Goal: Task Accomplishment & Management: Complete application form

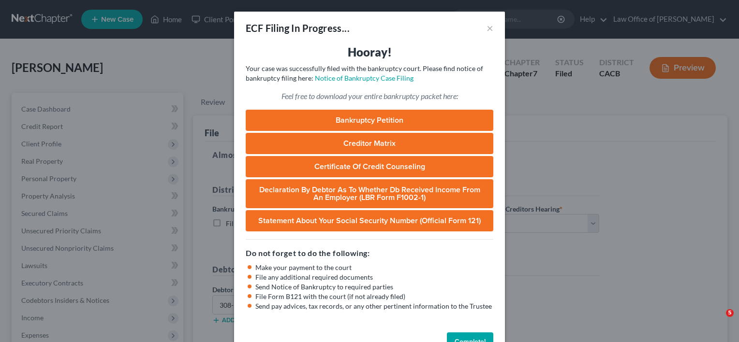
select select "3"
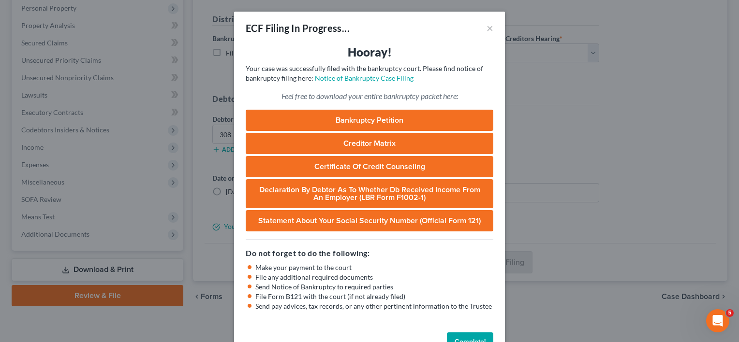
click at [464, 337] on button "Complete!" at bounding box center [470, 342] width 46 height 19
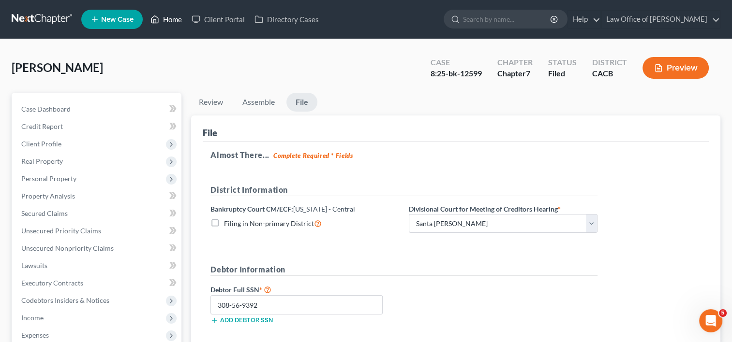
click at [173, 15] on link "Home" at bounding box center [166, 19] width 41 height 17
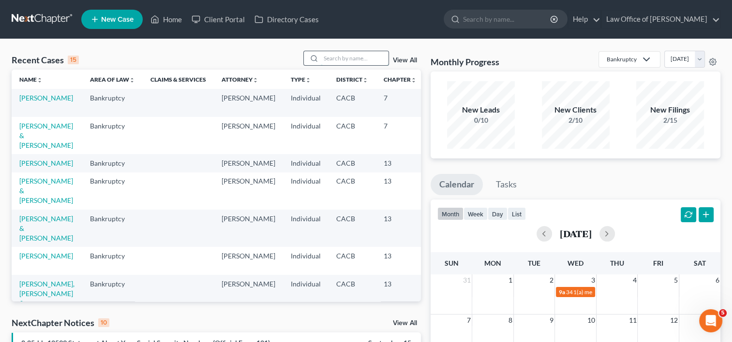
click at [341, 60] on input "search" at bounding box center [355, 58] width 68 height 14
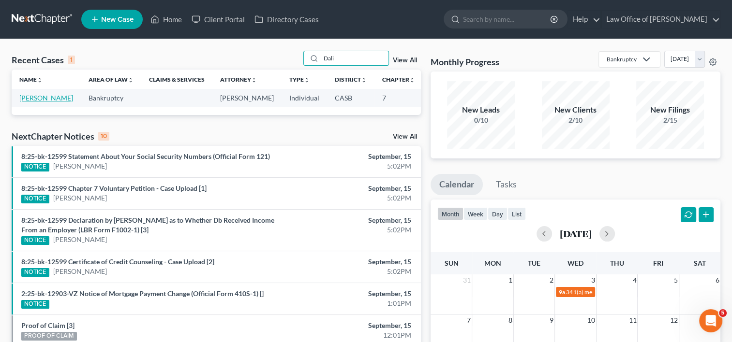
type input "Dali"
click at [27, 102] on link "[PERSON_NAME]" at bounding box center [46, 98] width 54 height 8
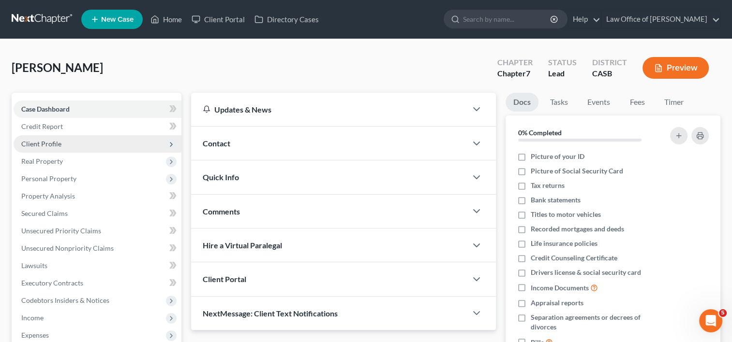
click at [52, 141] on span "Client Profile" at bounding box center [41, 144] width 40 height 8
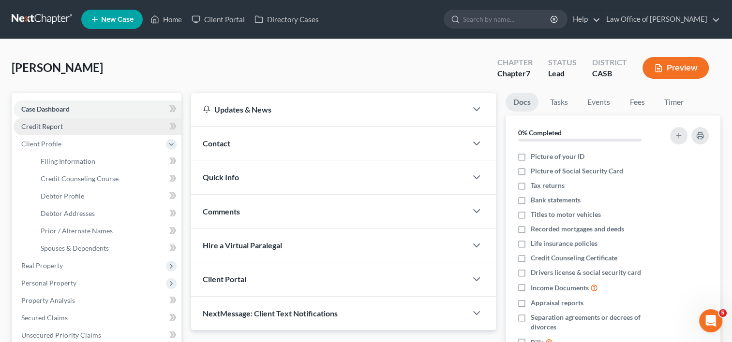
click at [56, 128] on span "Credit Report" at bounding box center [42, 126] width 42 height 8
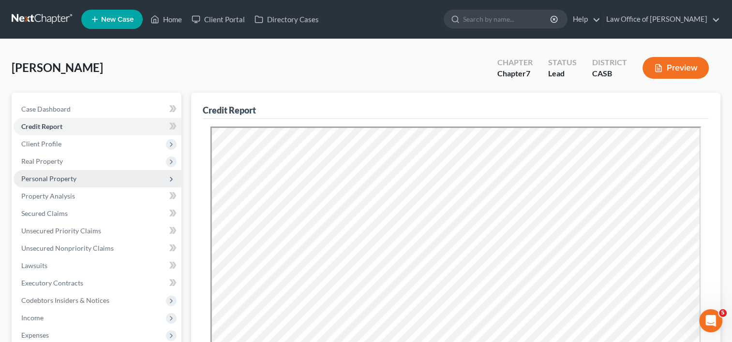
click at [46, 181] on span "Personal Property" at bounding box center [48, 179] width 55 height 8
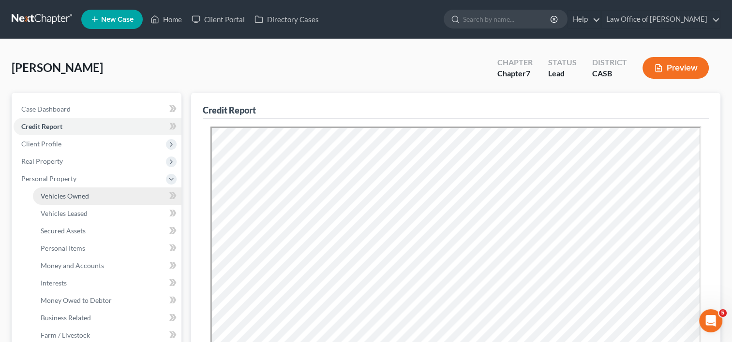
click at [68, 192] on span "Vehicles Owned" at bounding box center [65, 196] width 48 height 8
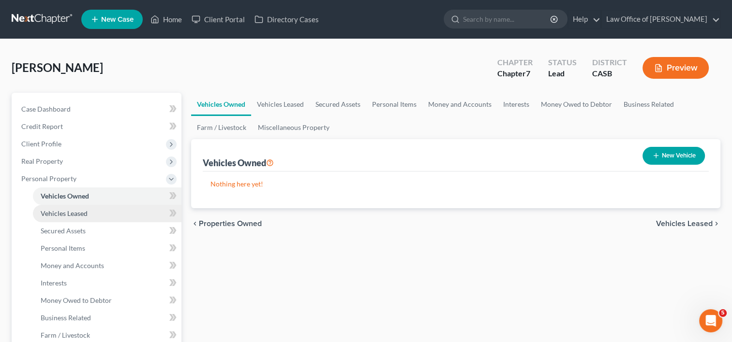
click at [70, 215] on span "Vehicles Leased" at bounding box center [64, 213] width 47 height 8
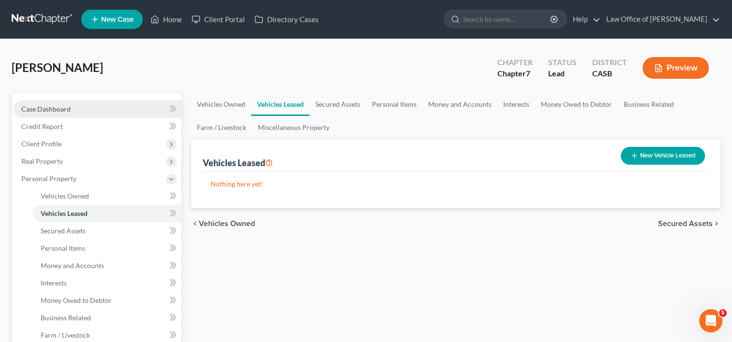
click at [74, 113] on link "Case Dashboard" at bounding box center [98, 109] width 168 height 17
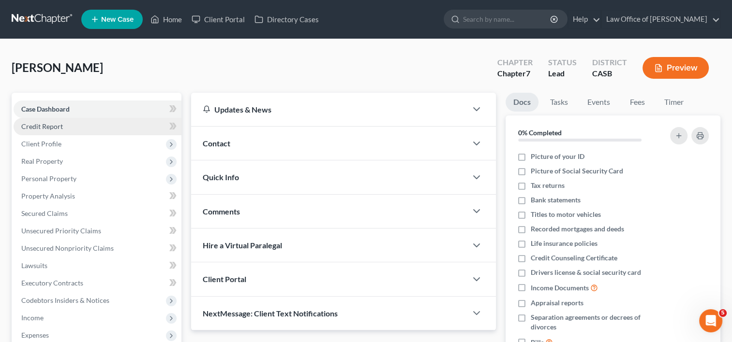
click at [64, 123] on link "Credit Report" at bounding box center [98, 126] width 168 height 17
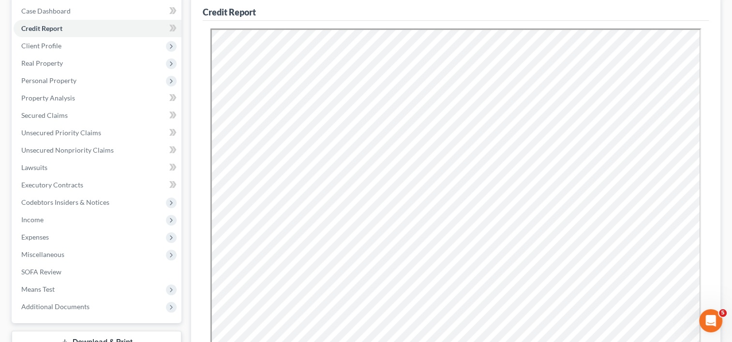
scroll to position [69, 0]
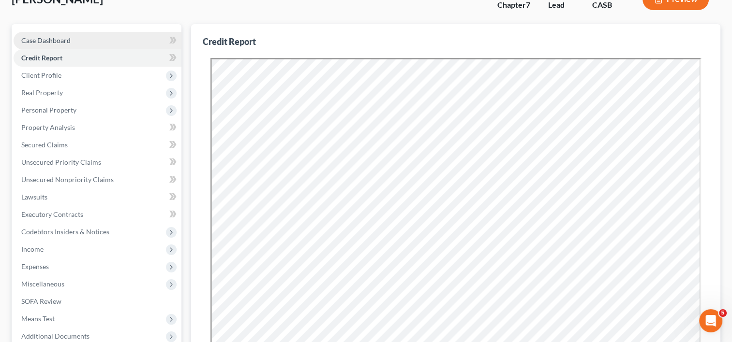
drag, startPoint x: 700, startPoint y: 60, endPoint x: 50, endPoint y: 39, distance: 650.5
click at [50, 39] on span "Case Dashboard" at bounding box center [45, 40] width 49 height 8
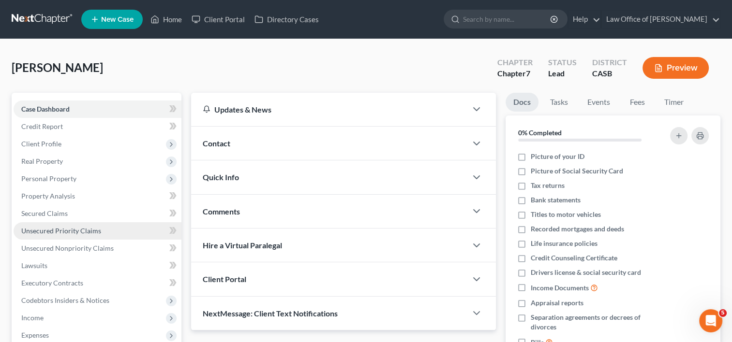
click at [67, 234] on span "Unsecured Priority Claims" at bounding box center [61, 231] width 80 height 8
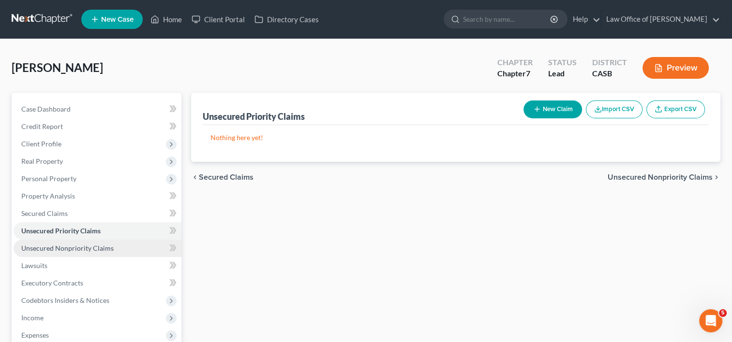
click at [77, 246] on span "Unsecured Nonpriority Claims" at bounding box center [67, 248] width 92 height 8
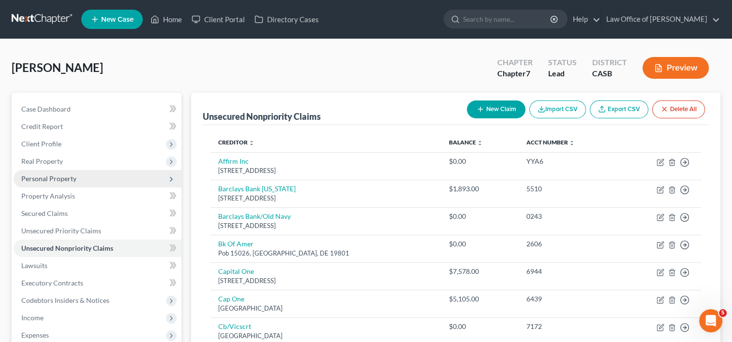
click at [31, 172] on span "Personal Property" at bounding box center [98, 178] width 168 height 17
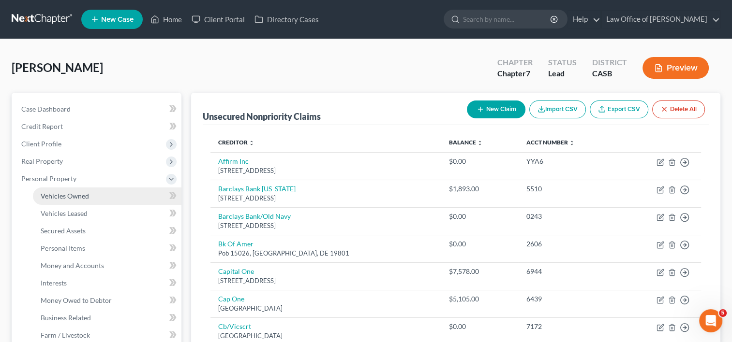
click at [62, 200] on link "Vehicles Owned" at bounding box center [107, 196] width 149 height 17
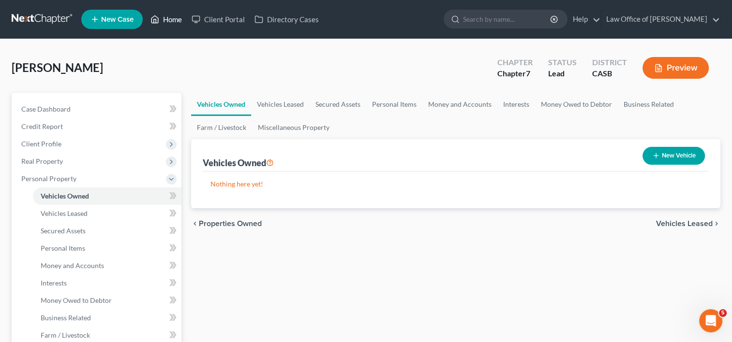
click at [169, 17] on link "Home" at bounding box center [166, 19] width 41 height 17
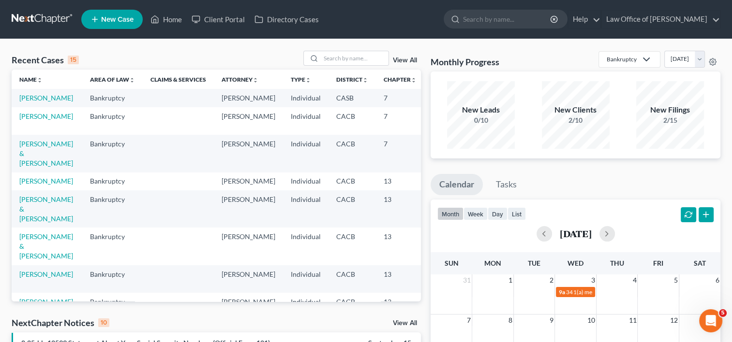
click at [116, 22] on span "New Case" at bounding box center [117, 19] width 32 height 7
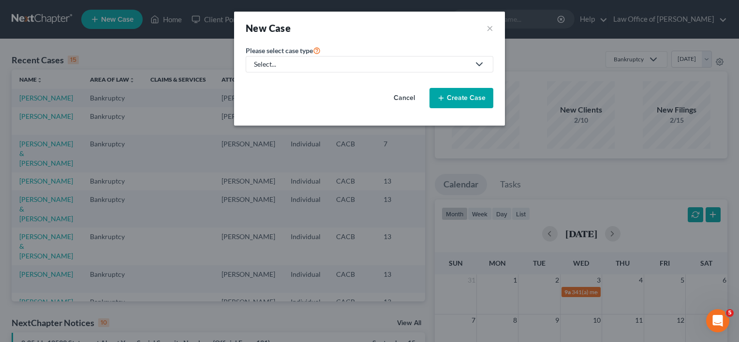
click at [314, 65] on div "Select..." at bounding box center [362, 64] width 216 height 10
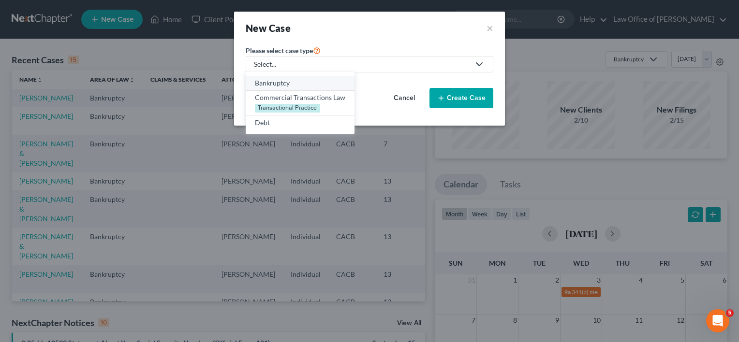
click at [297, 84] on div "Bankruptcy" at bounding box center [300, 83] width 90 height 10
select select "7"
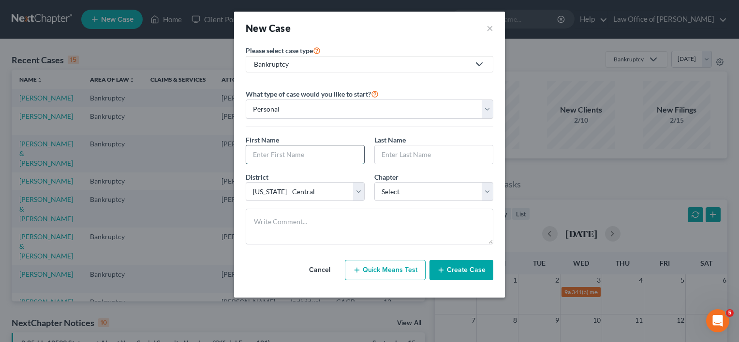
click at [323, 155] on input "text" at bounding box center [305, 155] width 118 height 18
type input "Dalila"
type input "Ayala"
click at [416, 195] on select "Select 7 11 12 13" at bounding box center [433, 191] width 119 height 19
select select "0"
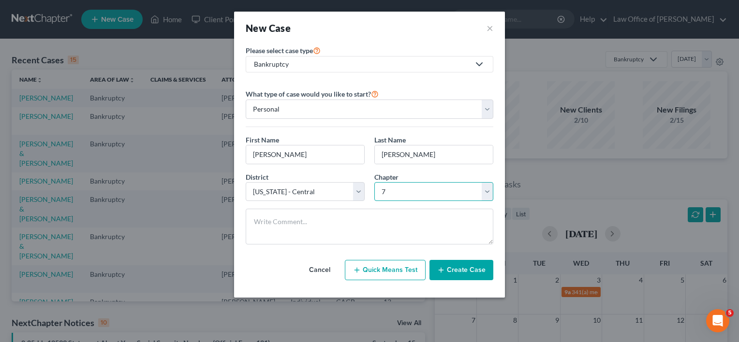
click at [374, 182] on select "Select 7 11 12 13" at bounding box center [433, 191] width 119 height 19
click at [462, 271] on button "Create Case" at bounding box center [462, 270] width 64 height 20
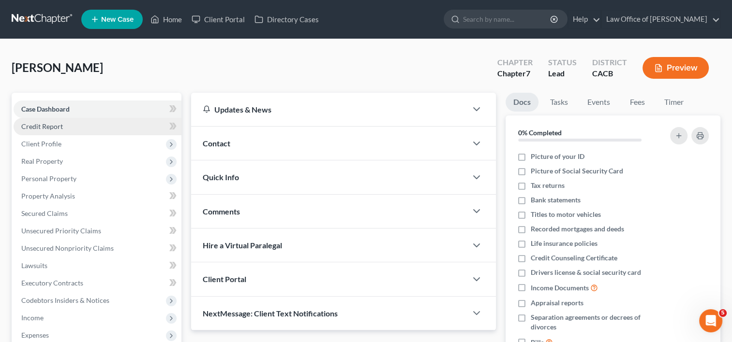
click at [48, 131] on link "Credit Report" at bounding box center [98, 126] width 168 height 17
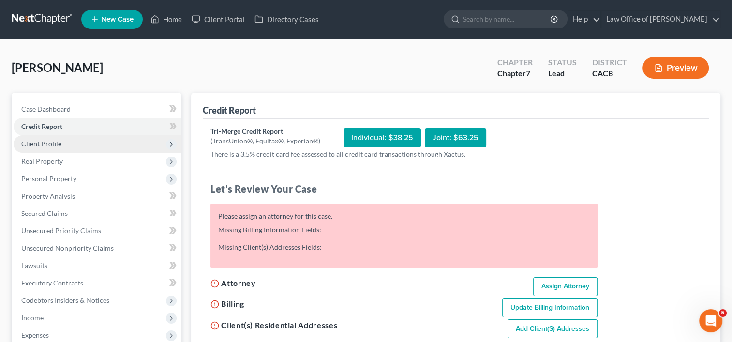
click at [46, 144] on span "Client Profile" at bounding box center [41, 144] width 40 height 8
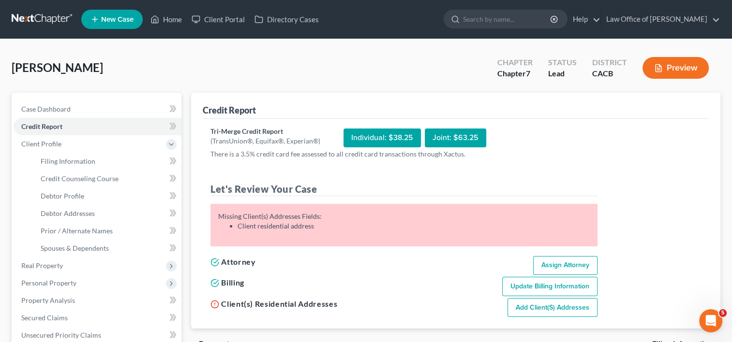
click at [541, 312] on link "Add Client(s) Addresses" at bounding box center [552, 307] width 90 height 19
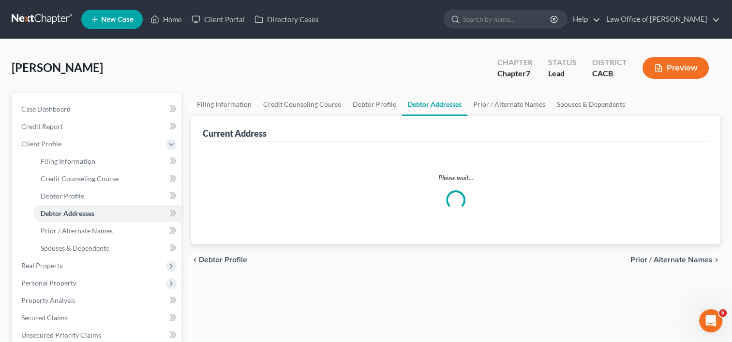
select select "0"
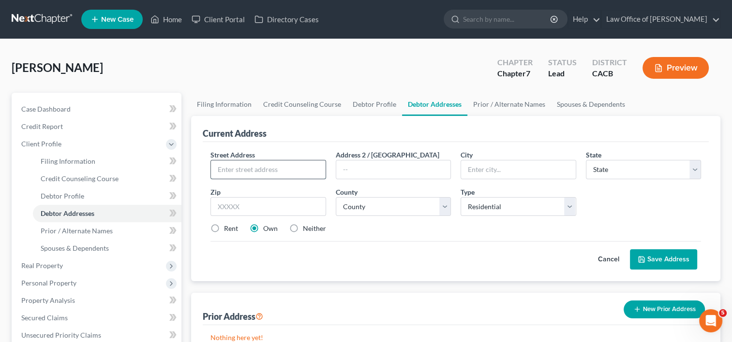
click at [240, 167] on input "text" at bounding box center [268, 170] width 114 height 18
drag, startPoint x: 235, startPoint y: 170, endPoint x: 277, endPoint y: 178, distance: 42.8
click at [277, 178] on input "2430 Craig St." at bounding box center [268, 170] width 114 height 18
type input "2430 K St."
type input "San Diego"
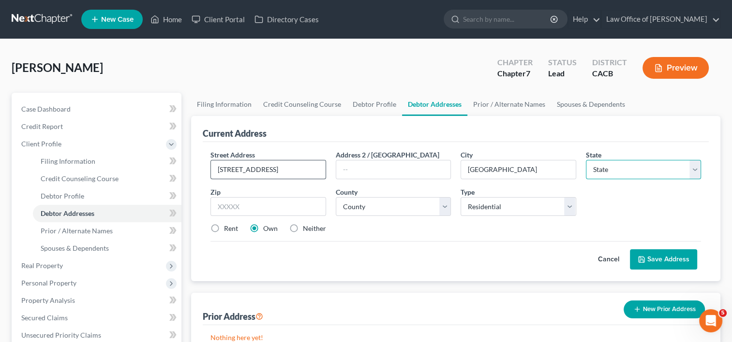
select select "4"
type input "2"
type input "92102"
click at [224, 229] on label "Rent" at bounding box center [231, 229] width 14 height 10
click at [228, 229] on input "Rent" at bounding box center [231, 227] width 6 height 6
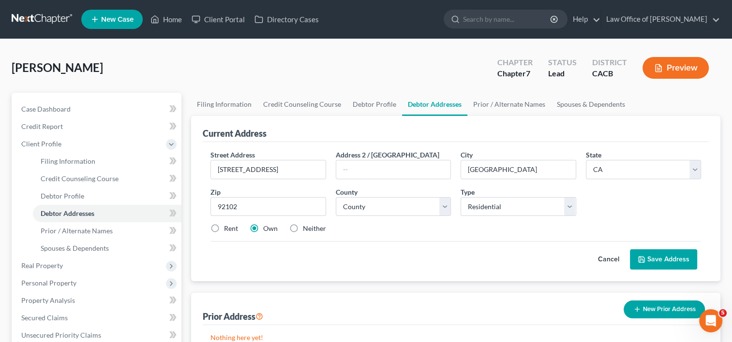
radio input "true"
click at [441, 206] on select "County Alameda County Alpine County Amador County Butte County Calaveras County…" at bounding box center [393, 206] width 115 height 19
select select "36"
click at [336, 197] on select "County Alameda County Alpine County Amador County Butte County Calaveras County…" at bounding box center [393, 206] width 115 height 19
click at [660, 253] on button "Save Address" at bounding box center [663, 260] width 67 height 20
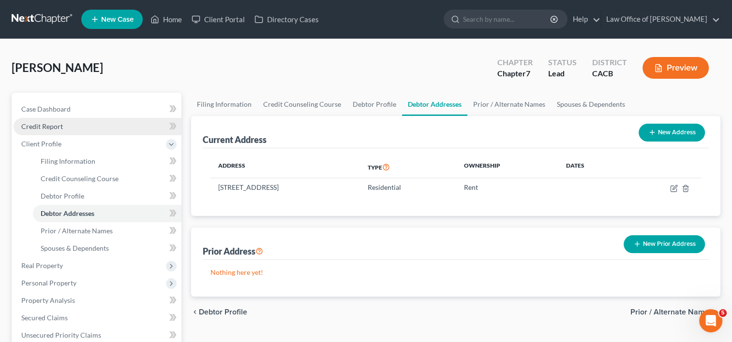
click at [56, 124] on span "Credit Report" at bounding box center [42, 126] width 42 height 8
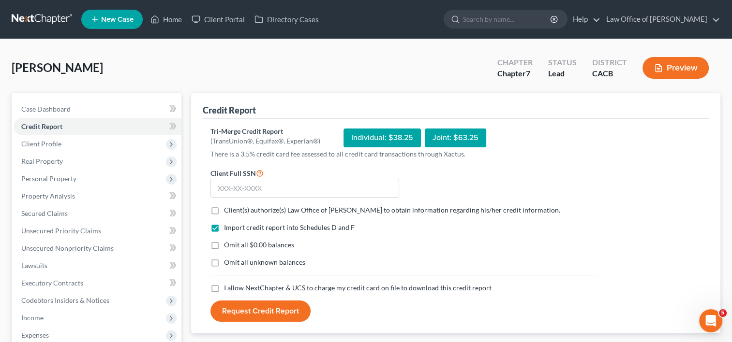
click at [224, 206] on label "Client(s) authorize(s) Law Office of Erika Luna to obtain information regarding…" at bounding box center [392, 211] width 336 height 10
click at [228, 206] on input "Client(s) authorize(s) Law Office of Erika Luna to obtain information regarding…" at bounding box center [231, 209] width 6 height 6
checkbox input "true"
click at [224, 285] on label "I allow NextChapter & UCS to charge my credit card on file to download this cre…" at bounding box center [357, 288] width 267 height 10
click at [228, 285] on input "I allow NextChapter & UCS to charge my credit card on file to download this cre…" at bounding box center [231, 286] width 6 height 6
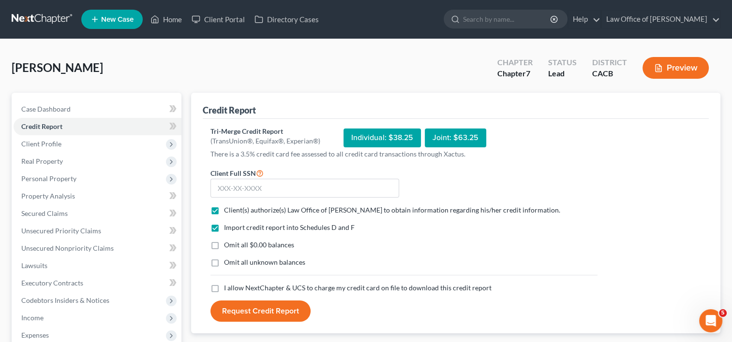
checkbox input "true"
click at [261, 190] on input "text" at bounding box center [304, 188] width 189 height 19
type input "549-85-7749"
click at [246, 308] on button "Request Credit Report" at bounding box center [260, 311] width 100 height 21
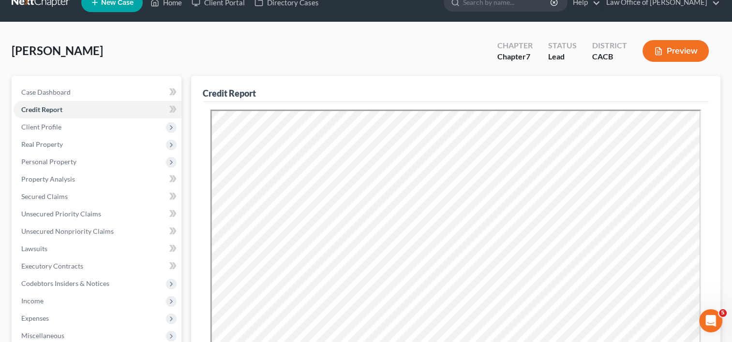
scroll to position [16, 0]
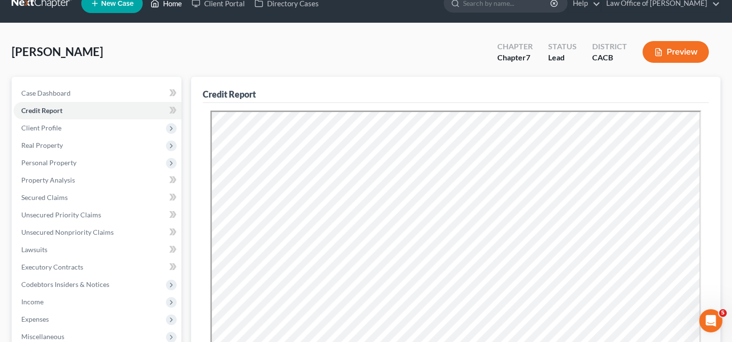
click at [169, 1] on link "Home" at bounding box center [166, 3] width 41 height 17
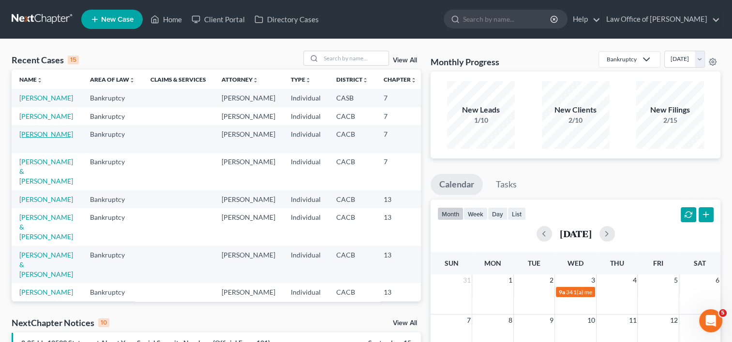
click at [30, 138] on link "[PERSON_NAME]" at bounding box center [46, 134] width 54 height 8
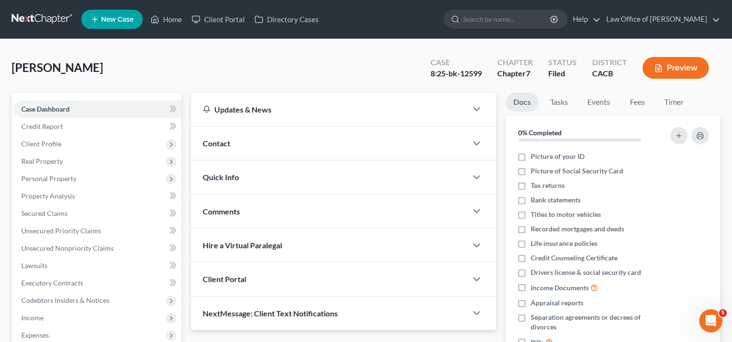
scroll to position [280, 0]
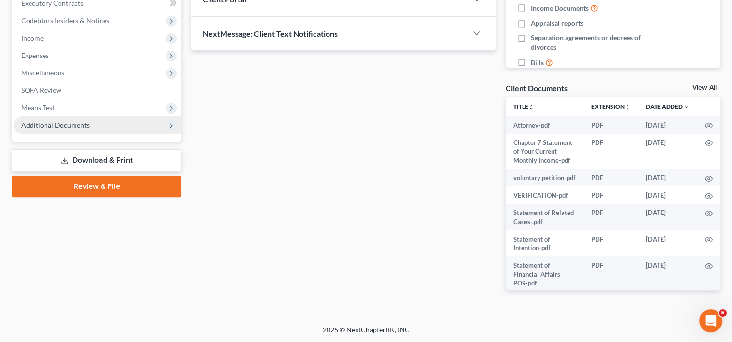
click at [69, 119] on span "Additional Documents" at bounding box center [98, 125] width 168 height 17
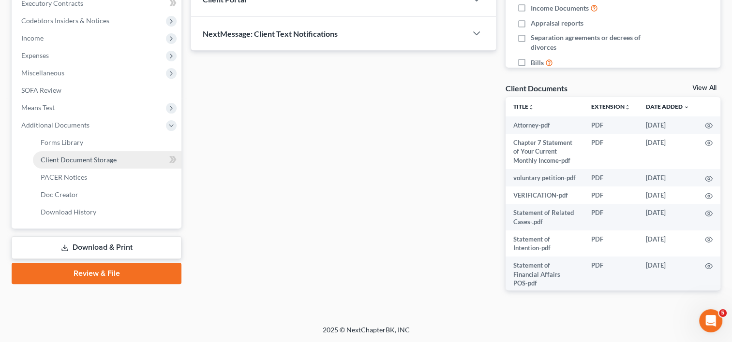
click at [95, 160] on span "Client Document Storage" at bounding box center [79, 160] width 76 height 8
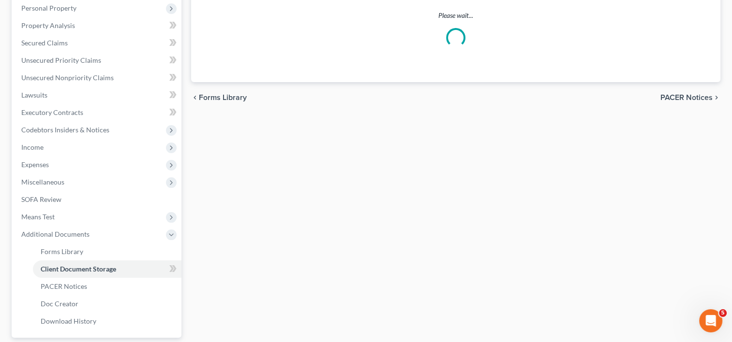
scroll to position [19, 0]
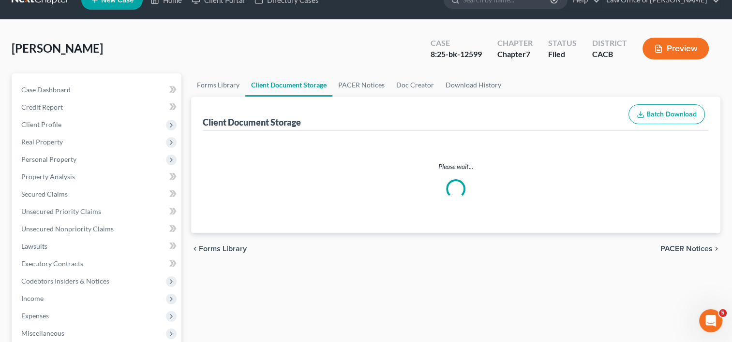
select select "56"
select select "30"
select select "57"
select select "58"
select select "65"
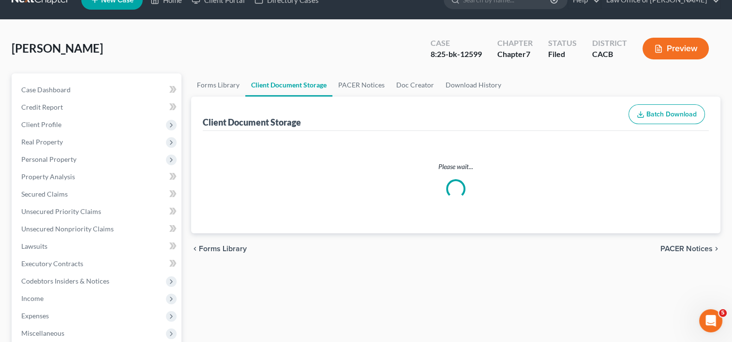
select select "59"
select select "60"
select select "55"
select select "7"
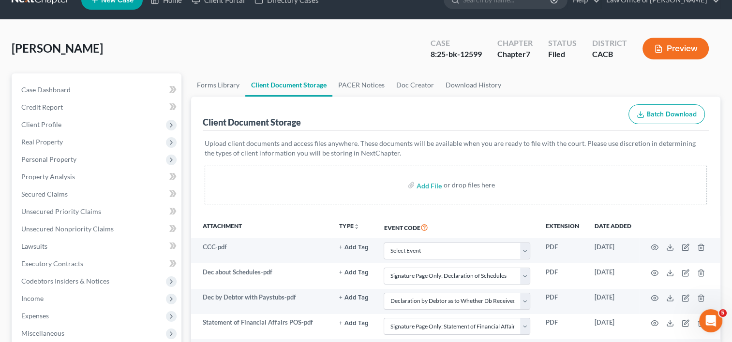
scroll to position [0, 0]
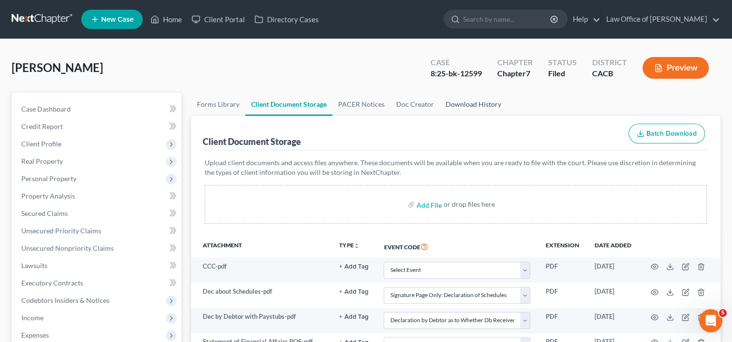
click at [480, 102] on link "Download History" at bounding box center [473, 104] width 67 height 23
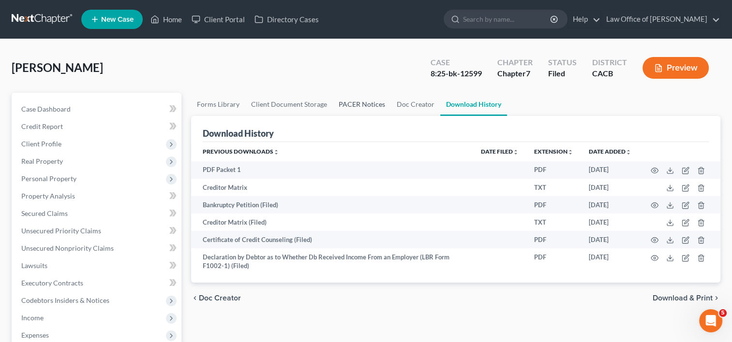
click at [359, 101] on link "PACER Notices" at bounding box center [362, 104] width 58 height 23
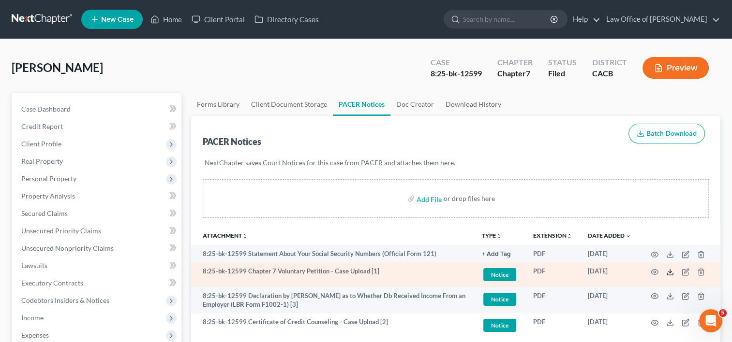
click at [671, 272] on icon at bounding box center [670, 272] width 8 height 8
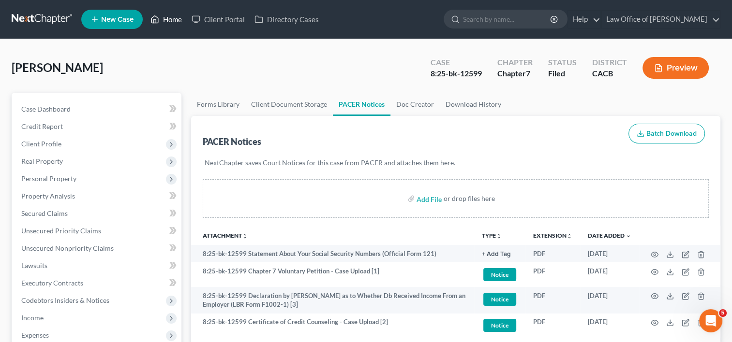
click at [170, 19] on link "Home" at bounding box center [166, 19] width 41 height 17
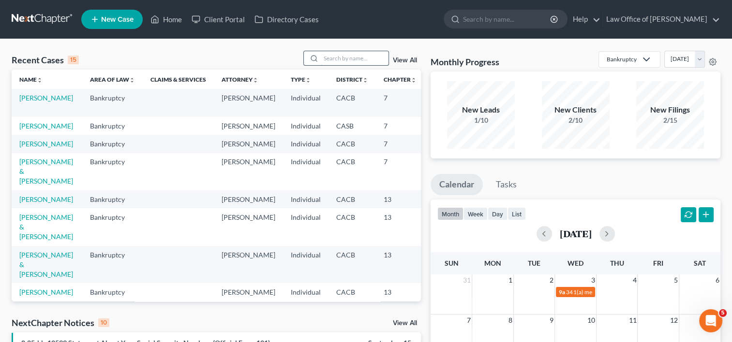
click at [342, 56] on input "search" at bounding box center [355, 58] width 68 height 14
type input "g"
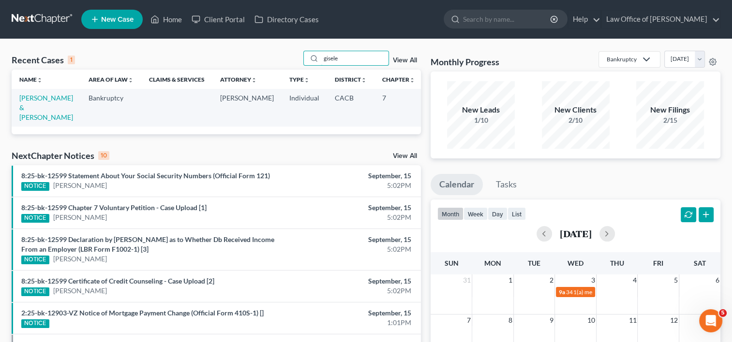
drag, startPoint x: 350, startPoint y: 59, endPoint x: 281, endPoint y: 58, distance: 69.7
click at [281, 58] on div "Recent Cases 1 gisele View All" at bounding box center [216, 60] width 409 height 19
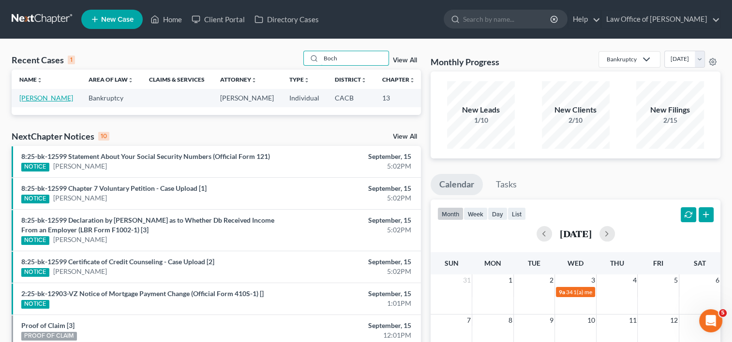
type input "Boch"
click at [27, 102] on link "[PERSON_NAME]" at bounding box center [46, 98] width 54 height 8
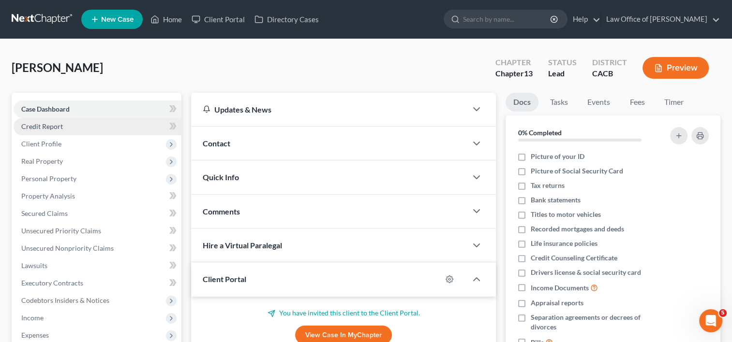
click at [48, 130] on link "Credit Report" at bounding box center [98, 126] width 168 height 17
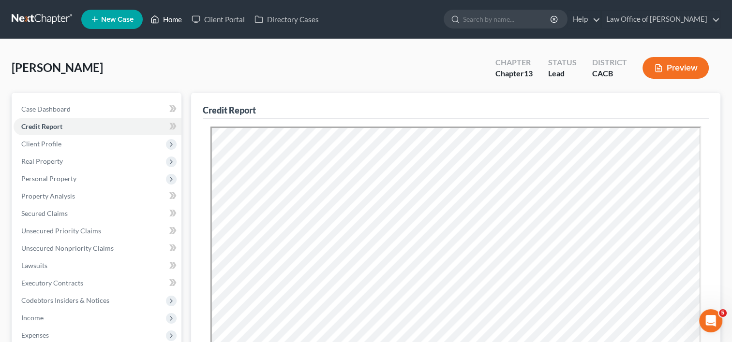
click at [168, 20] on link "Home" at bounding box center [166, 19] width 41 height 17
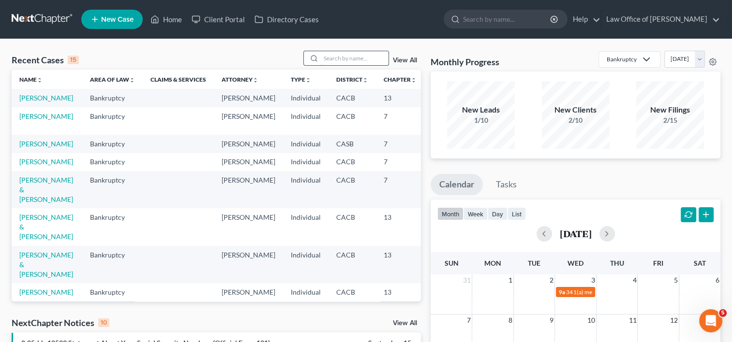
click at [337, 58] on input "search" at bounding box center [355, 58] width 68 height 14
type input "[PERSON_NAME]"
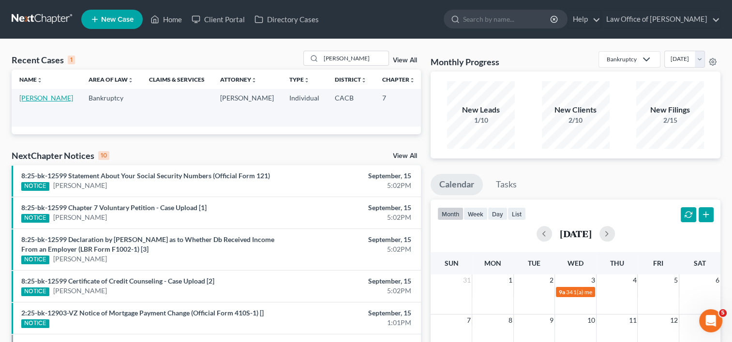
click at [33, 102] on link "[PERSON_NAME]" at bounding box center [46, 98] width 54 height 8
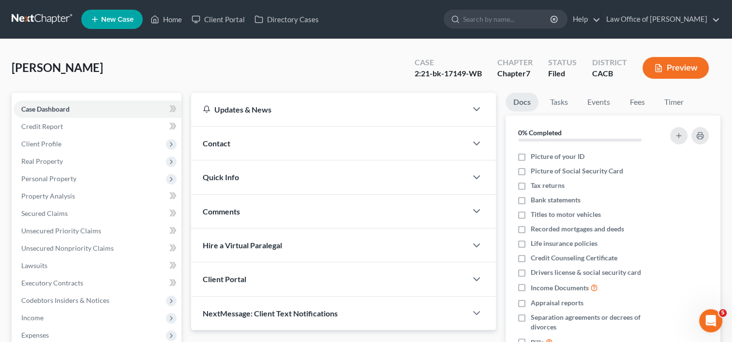
scroll to position [273, 0]
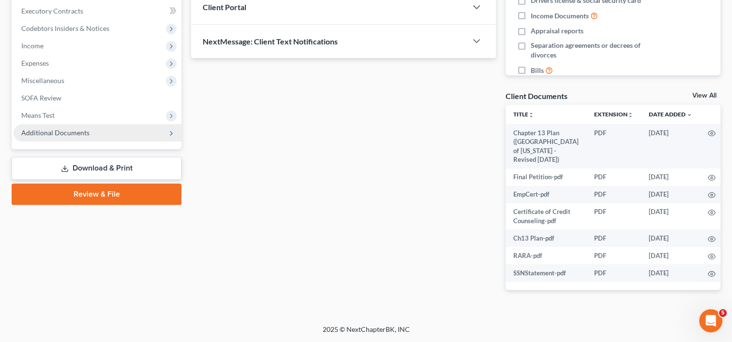
click at [68, 130] on span "Additional Documents" at bounding box center [55, 133] width 68 height 8
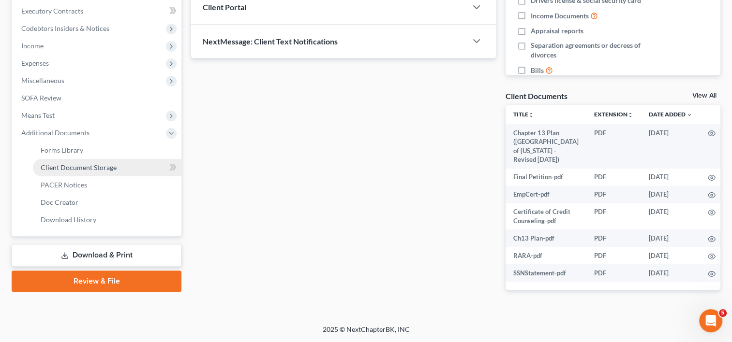
click at [91, 166] on span "Client Document Storage" at bounding box center [79, 167] width 76 height 8
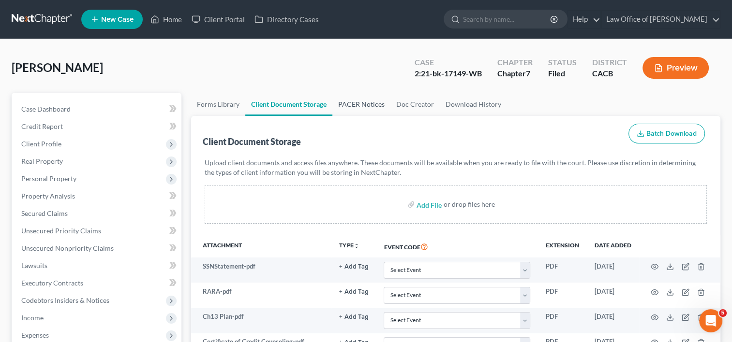
click at [364, 108] on link "PACER Notices" at bounding box center [361, 104] width 58 height 23
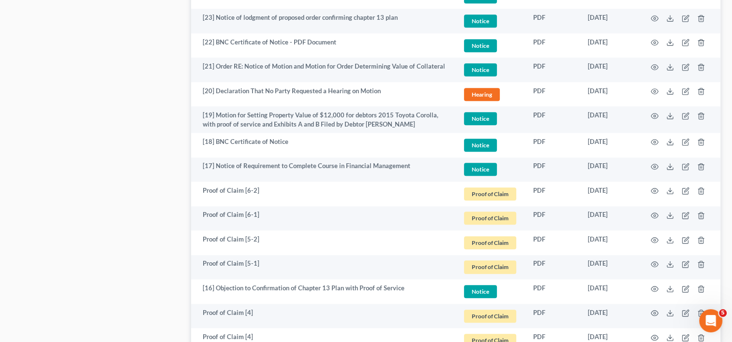
scroll to position [918, 0]
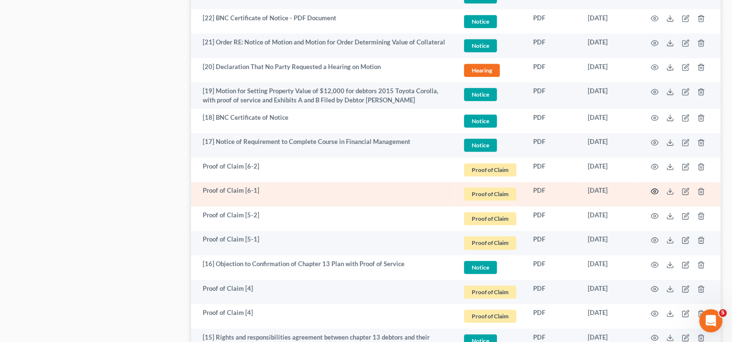
click at [652, 192] on icon "button" at bounding box center [655, 192] width 8 height 8
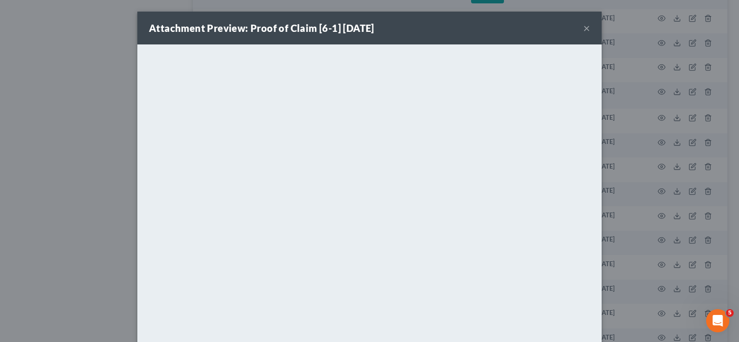
click at [579, 26] on div "Attachment Preview: Proof of Claim [6-1] 11/19/2021 ×" at bounding box center [369, 28] width 464 height 33
click at [583, 28] on button "×" at bounding box center [586, 28] width 7 height 12
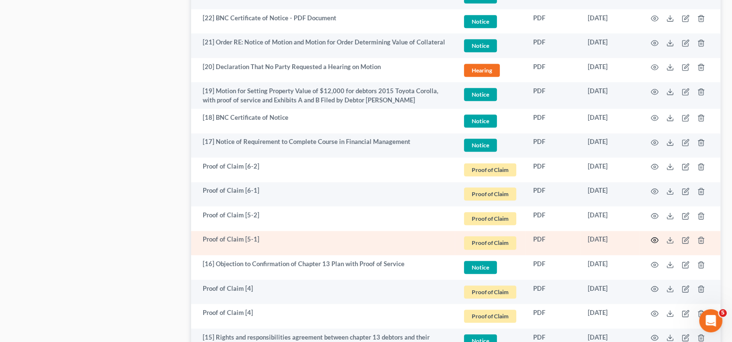
click at [656, 241] on icon "button" at bounding box center [655, 241] width 8 height 8
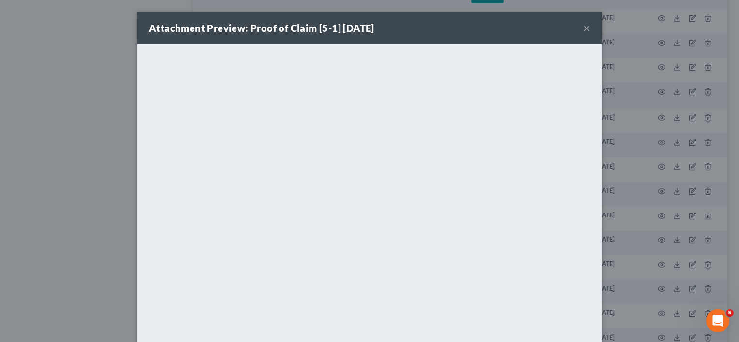
click at [583, 28] on button "×" at bounding box center [586, 28] width 7 height 12
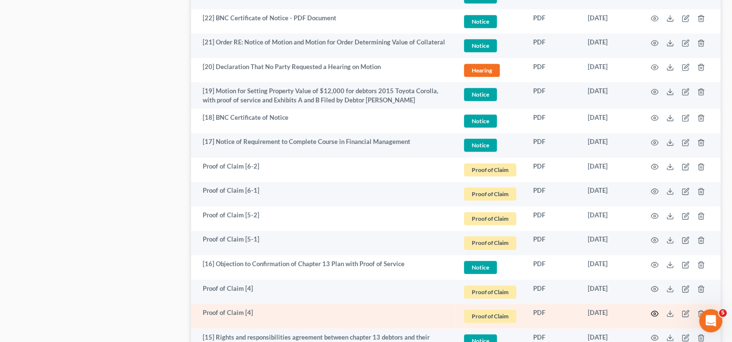
click at [656, 315] on icon "button" at bounding box center [655, 314] width 8 height 8
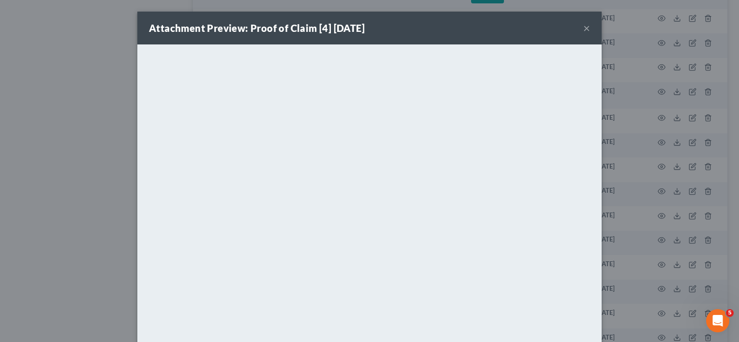
click at [584, 28] on button "×" at bounding box center [586, 28] width 7 height 12
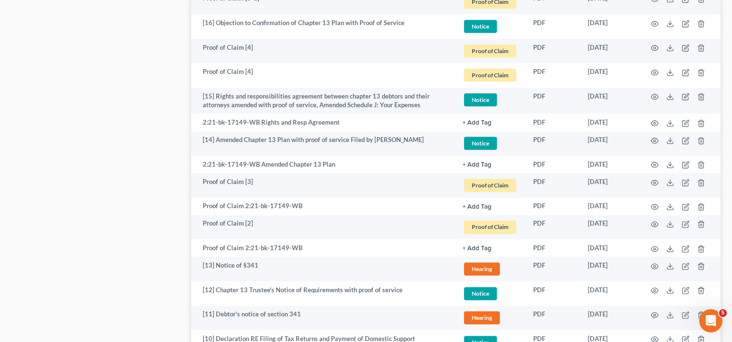
scroll to position [1193, 0]
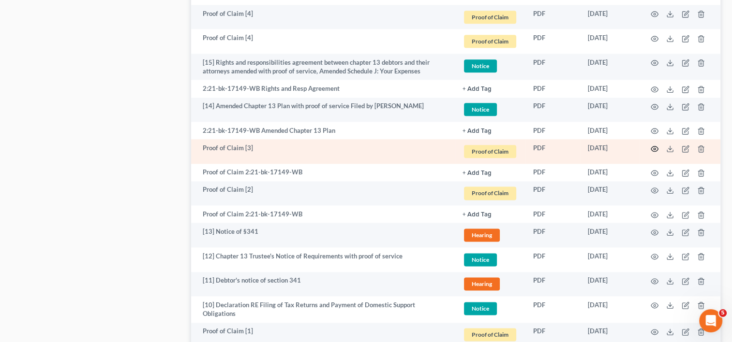
click at [654, 147] on icon "button" at bounding box center [654, 148] width 7 height 5
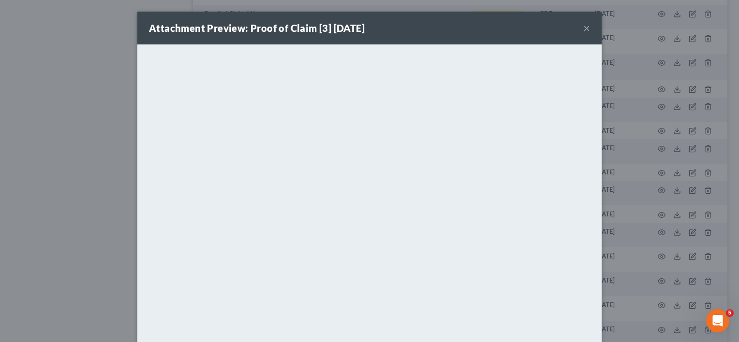
click at [584, 29] on button "×" at bounding box center [586, 28] width 7 height 12
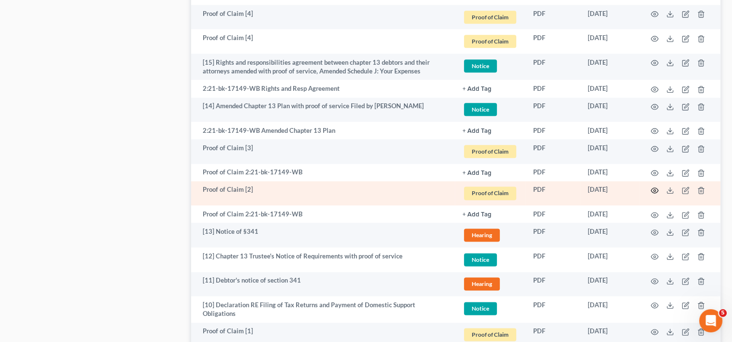
click at [652, 194] on icon "button" at bounding box center [655, 191] width 8 height 8
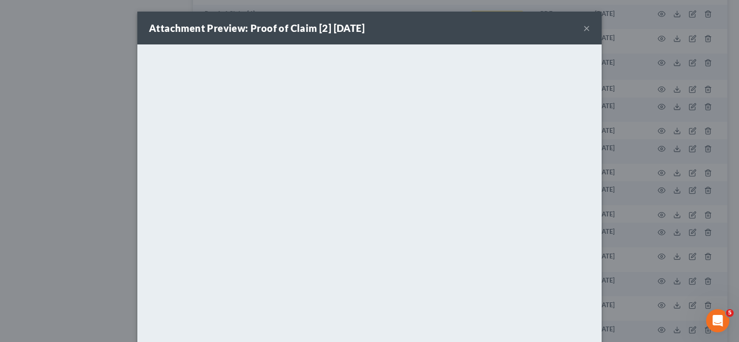
click at [583, 29] on button "×" at bounding box center [586, 28] width 7 height 12
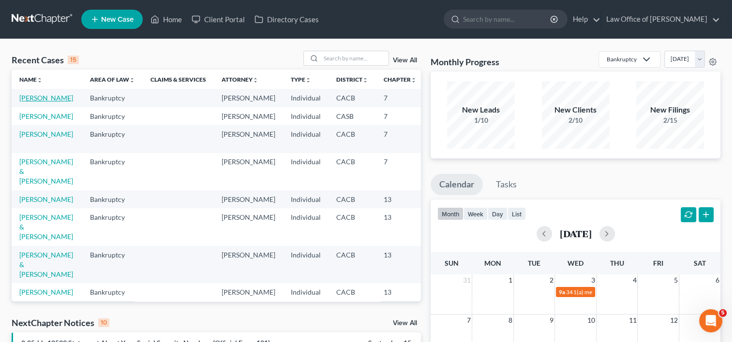
click at [25, 96] on link "[PERSON_NAME]" at bounding box center [46, 98] width 54 height 8
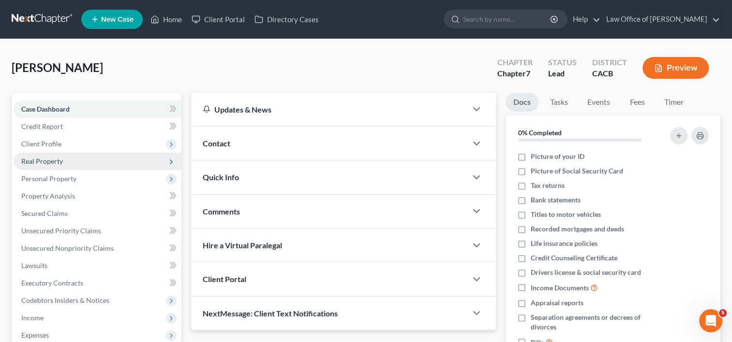
click at [48, 158] on span "Real Property" at bounding box center [42, 161] width 42 height 8
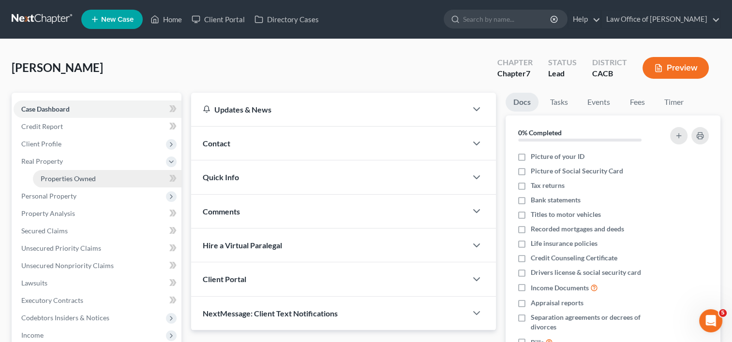
click at [77, 182] on span "Properties Owned" at bounding box center [68, 179] width 55 height 8
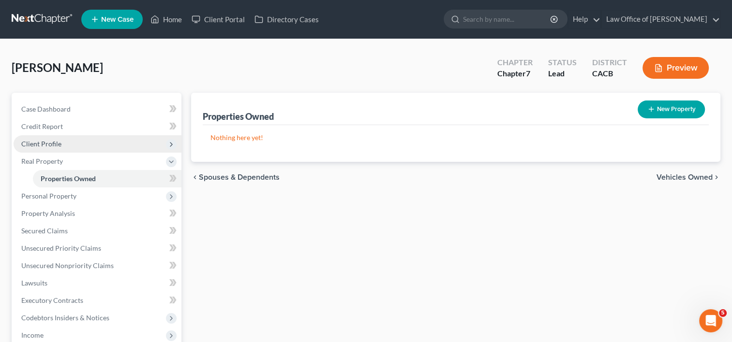
click at [43, 147] on span "Client Profile" at bounding box center [41, 144] width 40 height 8
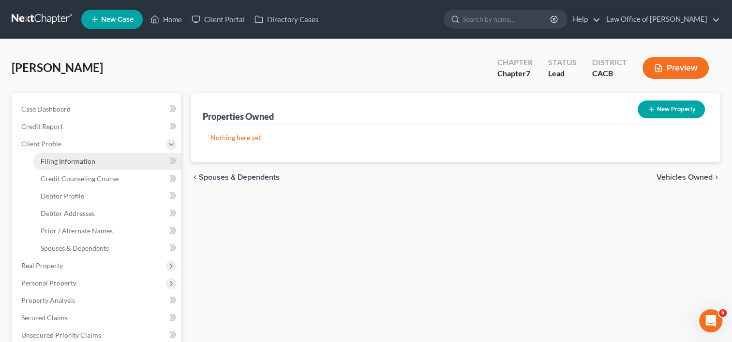
click at [70, 159] on span "Filing Information" at bounding box center [68, 161] width 55 height 8
select select "1"
select select "0"
select select "4"
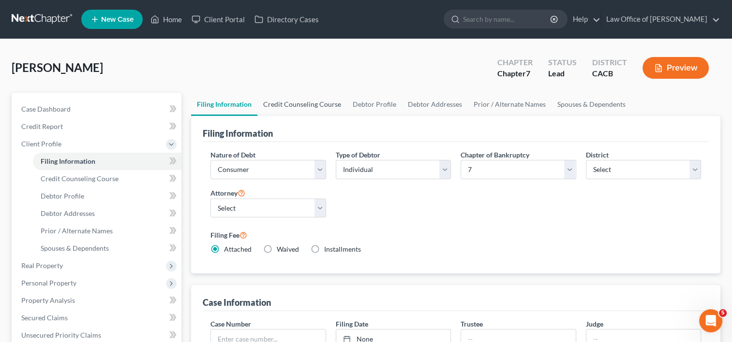
click at [301, 102] on link "Credit Counseling Course" at bounding box center [301, 104] width 89 height 23
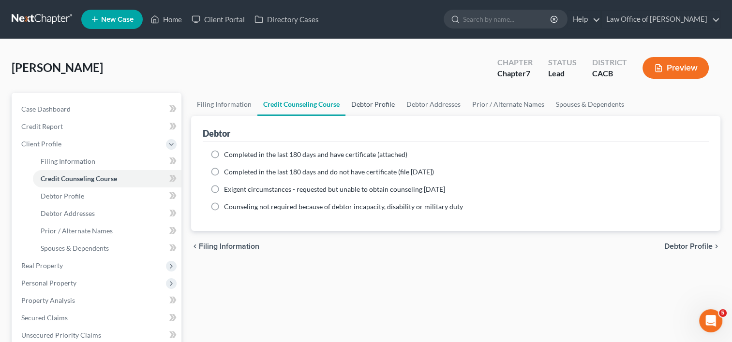
click at [368, 107] on link "Debtor Profile" at bounding box center [372, 104] width 55 height 23
select select "0"
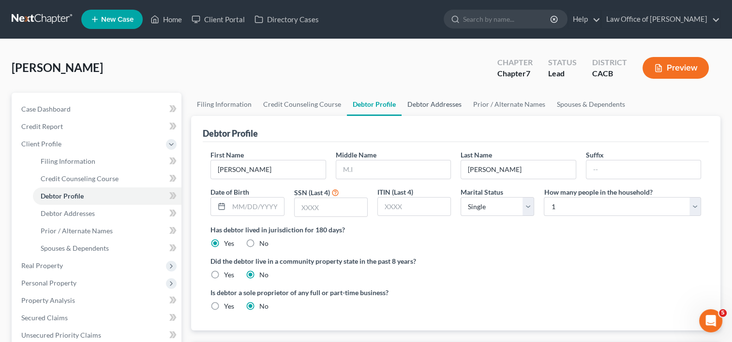
click at [427, 101] on link "Debtor Addresses" at bounding box center [434, 104] width 66 height 23
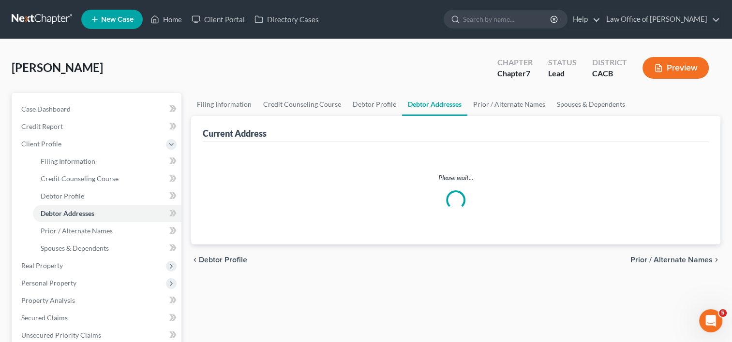
select select "0"
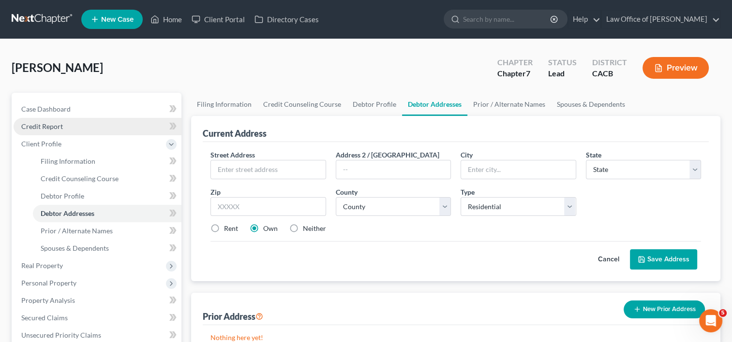
click at [49, 127] on span "Credit Report" at bounding box center [42, 126] width 42 height 8
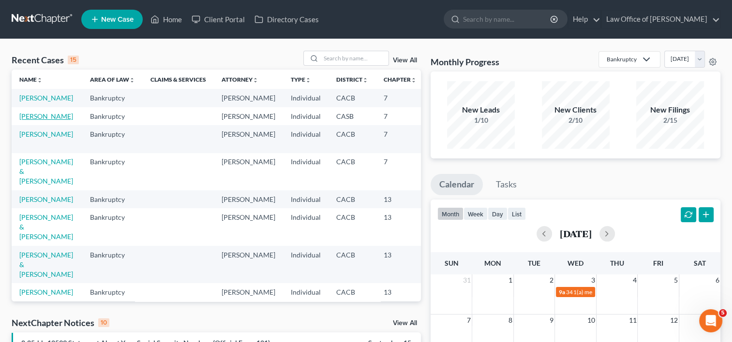
click at [28, 120] on link "[PERSON_NAME]" at bounding box center [46, 116] width 54 height 8
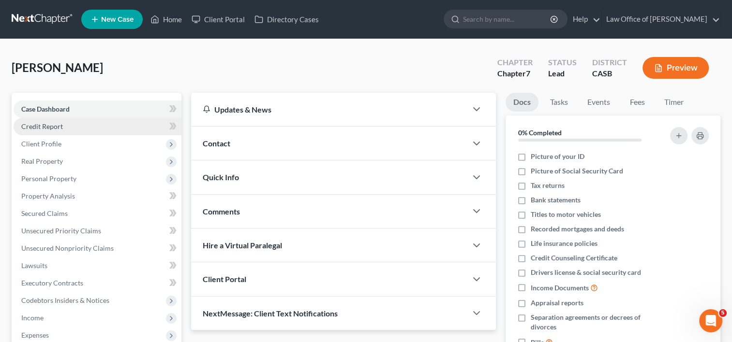
click at [48, 130] on span "Credit Report" at bounding box center [42, 126] width 42 height 8
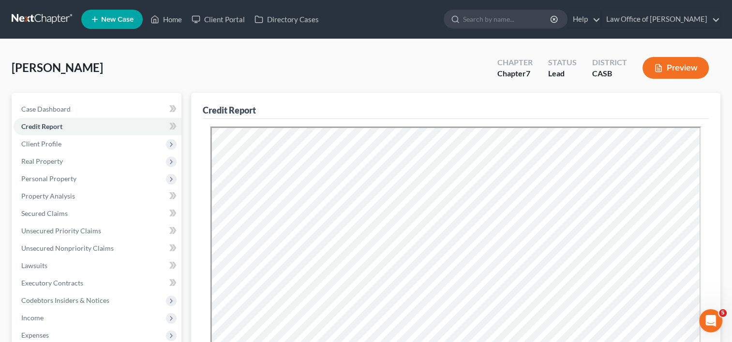
click at [702, 186] on div "Resubmit Download Re-Import Creditors" at bounding box center [456, 343] width 506 height 449
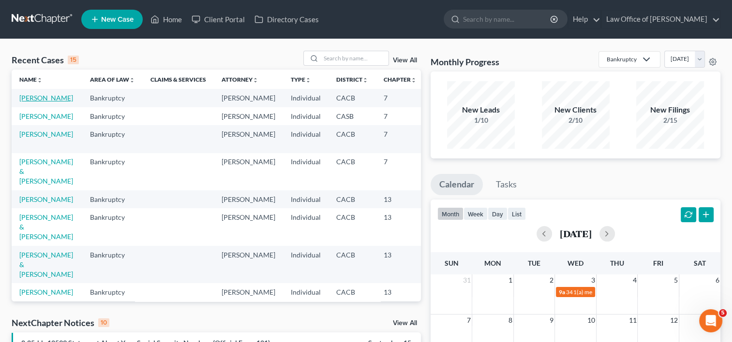
click at [30, 102] on link "[PERSON_NAME]" at bounding box center [46, 98] width 54 height 8
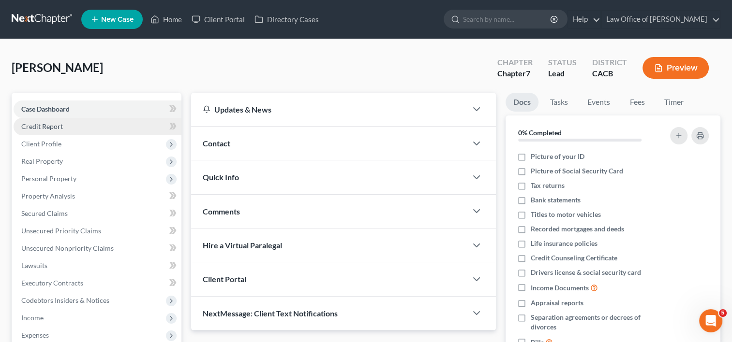
click at [49, 123] on span "Credit Report" at bounding box center [42, 126] width 42 height 8
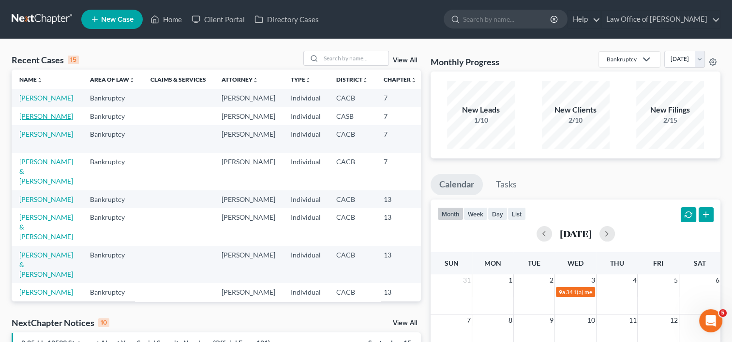
click at [24, 120] on link "[PERSON_NAME]" at bounding box center [46, 116] width 54 height 8
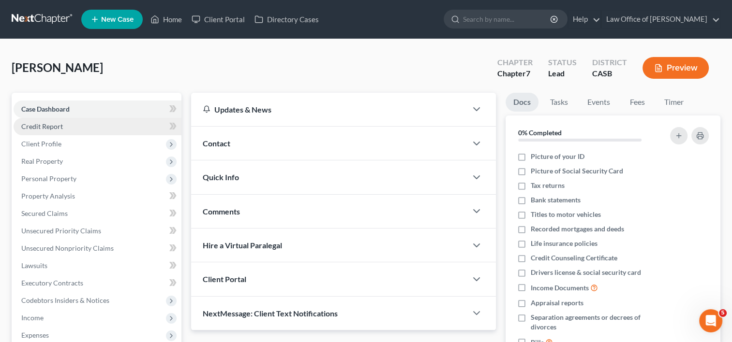
click at [41, 124] on span "Credit Report" at bounding box center [42, 126] width 42 height 8
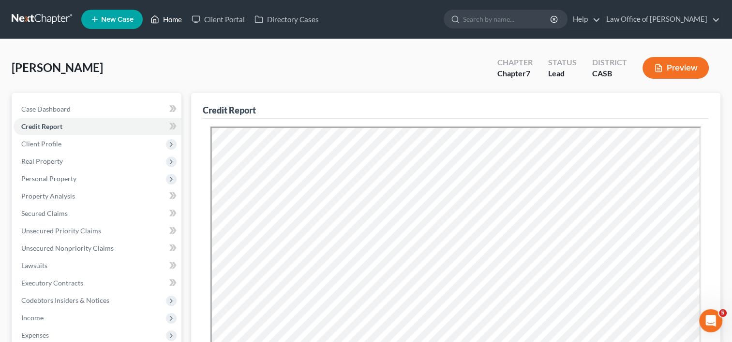
click at [165, 17] on link "Home" at bounding box center [166, 19] width 41 height 17
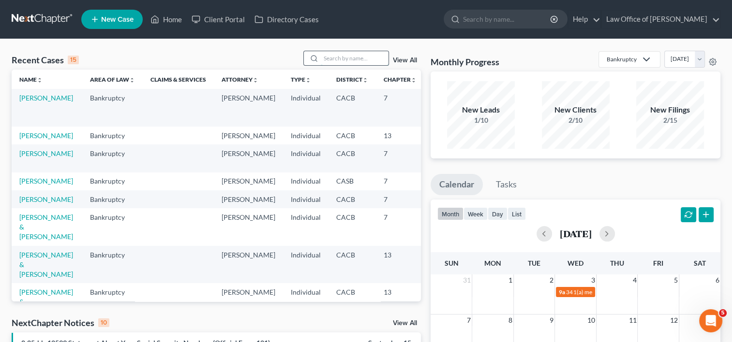
click at [327, 60] on input "search" at bounding box center [355, 58] width 68 height 14
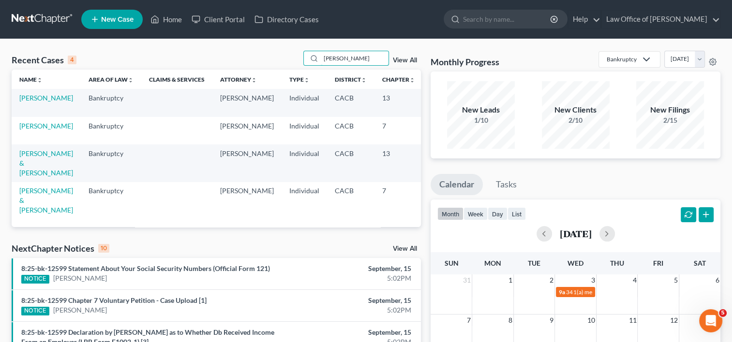
type input "[PERSON_NAME]"
click at [115, 21] on span "New Case" at bounding box center [117, 19] width 32 height 7
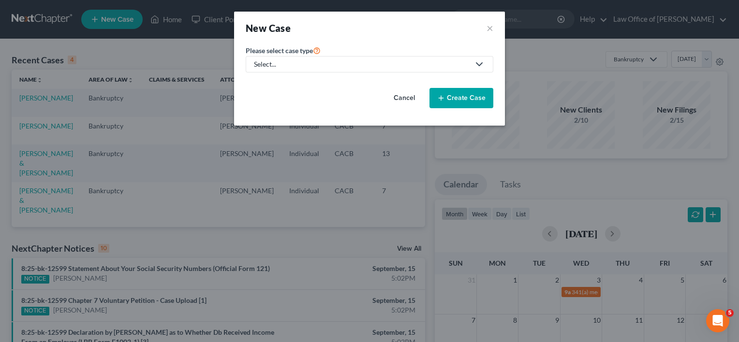
click at [323, 63] on div "Select..." at bounding box center [362, 64] width 216 height 10
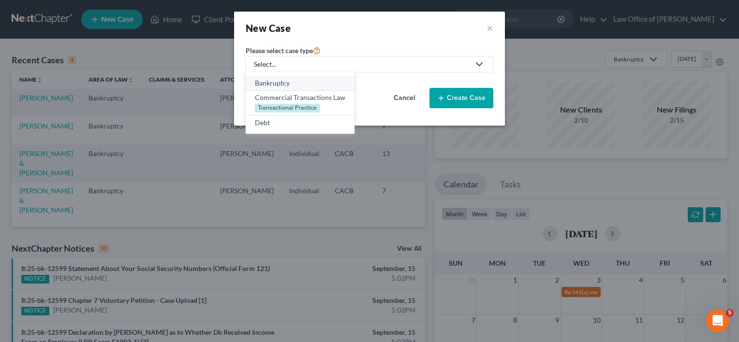
click at [307, 83] on div "Bankruptcy" at bounding box center [300, 83] width 90 height 10
select select "7"
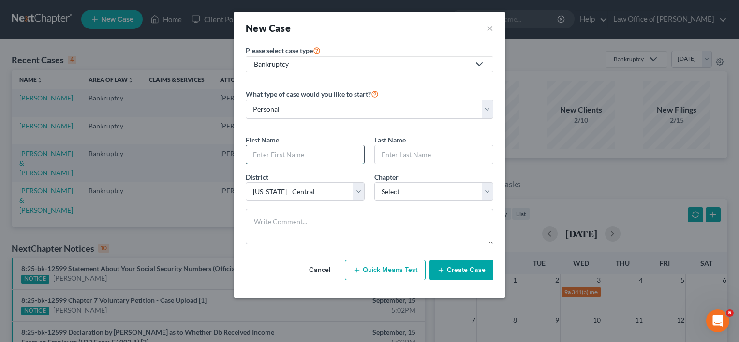
click at [327, 159] on input "text" at bounding box center [305, 155] width 118 height 18
type input "[PERSON_NAME]"
type input "t"
type input "[PERSON_NAME]"
click at [426, 182] on select "Select 7 11 12 13" at bounding box center [433, 191] width 119 height 19
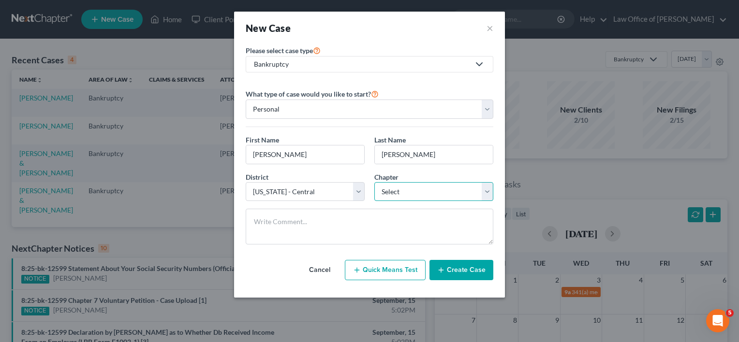
select select "3"
click at [374, 182] on select "Select 7 11 12 13" at bounding box center [433, 191] width 119 height 19
click at [453, 269] on button "Create Case" at bounding box center [462, 270] width 64 height 20
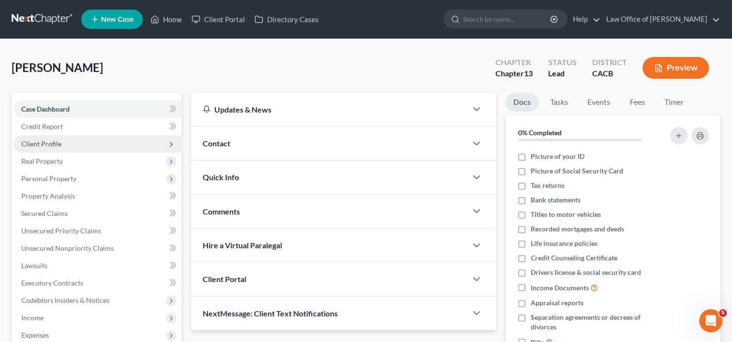
click at [56, 143] on span "Client Profile" at bounding box center [41, 144] width 40 height 8
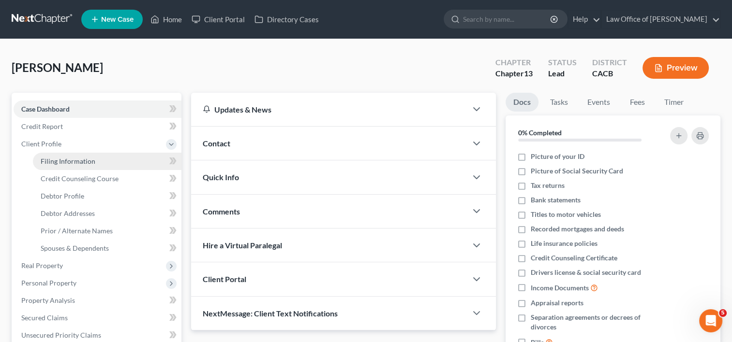
click at [83, 164] on span "Filing Information" at bounding box center [68, 161] width 55 height 8
select select "1"
select select "0"
select select "3"
select select "7"
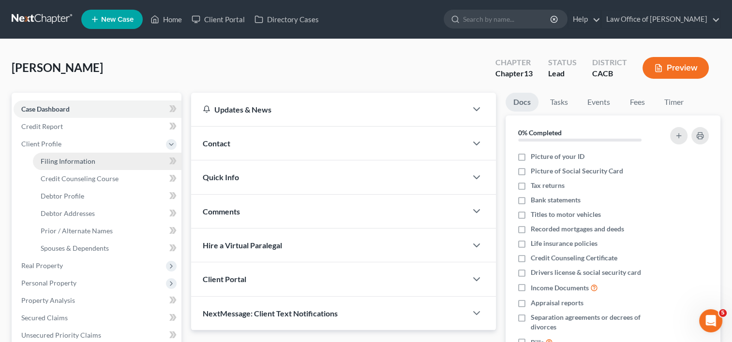
select select "4"
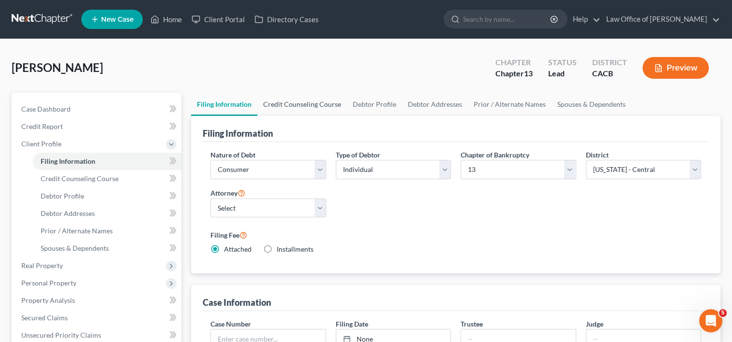
click at [290, 103] on link "Credit Counseling Course" at bounding box center [301, 104] width 89 height 23
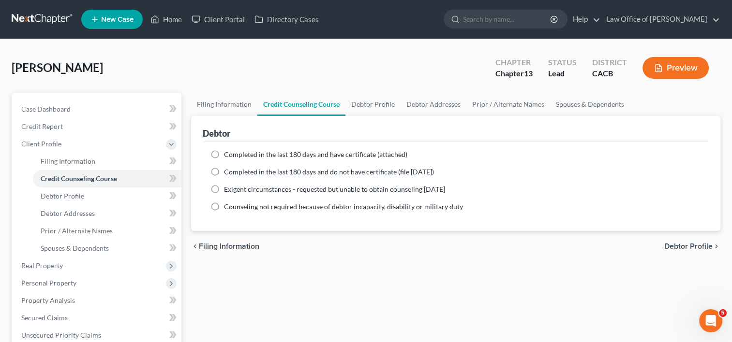
drag, startPoint x: 218, startPoint y: 172, endPoint x: 215, endPoint y: 153, distance: 19.2
click at [215, 153] on ng-include "Completed in the last 180 days and have certificate (attached) Date Completed N…" at bounding box center [455, 181] width 490 height 62
click at [224, 153] on label "Completed in the last 180 days and have certificate (attached)" at bounding box center [315, 155] width 183 height 10
click at [228, 153] on input "Completed in the last 180 days and have certificate (attached)" at bounding box center [231, 153] width 6 height 6
radio input "true"
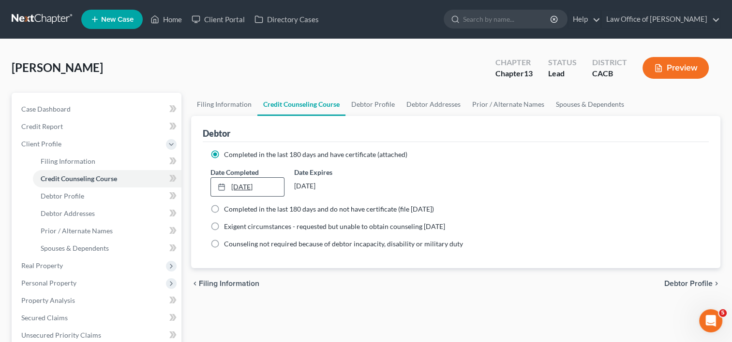
type input "[DATE]"
click at [242, 182] on link "[DATE]" at bounding box center [247, 187] width 73 height 18
click at [371, 101] on link "Debtor Profile" at bounding box center [372, 104] width 55 height 23
select select "0"
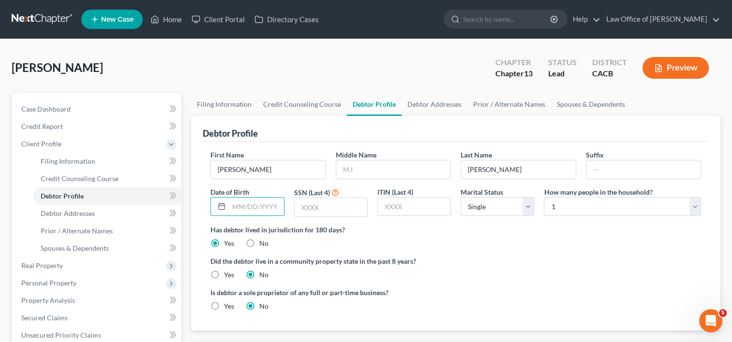
drag, startPoint x: 250, startPoint y: 208, endPoint x: 214, endPoint y: 273, distance: 74.5
click at [224, 273] on label "Yes" at bounding box center [229, 275] width 10 height 10
click at [228, 273] on input "Yes" at bounding box center [231, 273] width 6 height 6
radio input "true"
radio input "false"
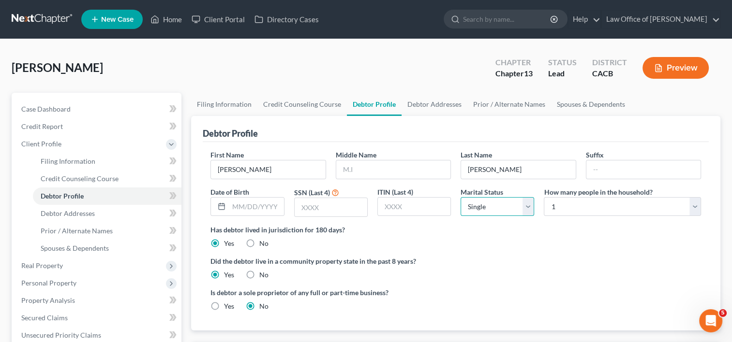
click at [529, 203] on select "Select Single Married Separated Divorced Widowed" at bounding box center [498, 206] width 74 height 19
select select "3"
click at [461, 197] on select "Select Single Married Separated Divorced Widowed" at bounding box center [498, 206] width 74 height 19
click at [262, 211] on input "text" at bounding box center [256, 207] width 55 height 18
click at [169, 19] on link "Home" at bounding box center [166, 19] width 41 height 17
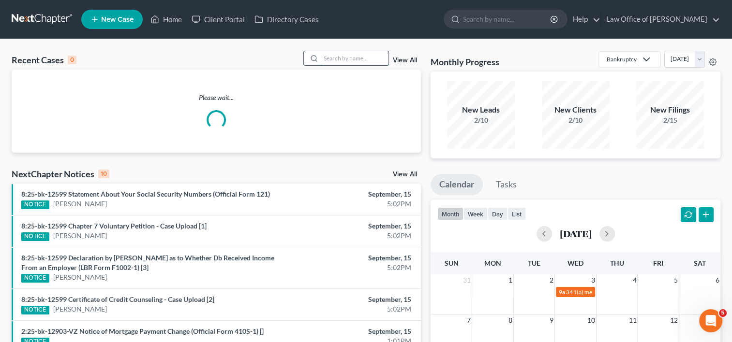
click at [343, 58] on input "search" at bounding box center [355, 58] width 68 height 14
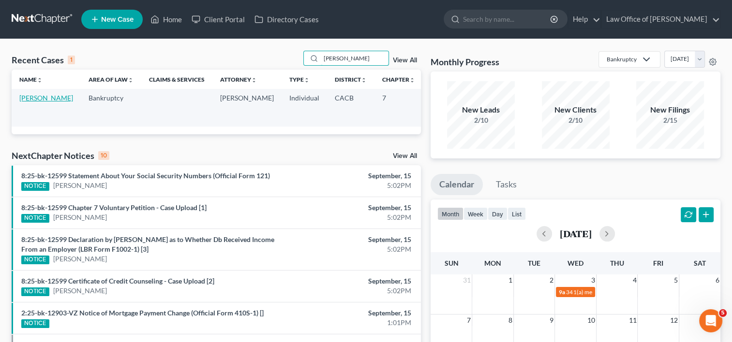
type input "[PERSON_NAME]"
click at [29, 100] on link "[PERSON_NAME]" at bounding box center [46, 98] width 54 height 8
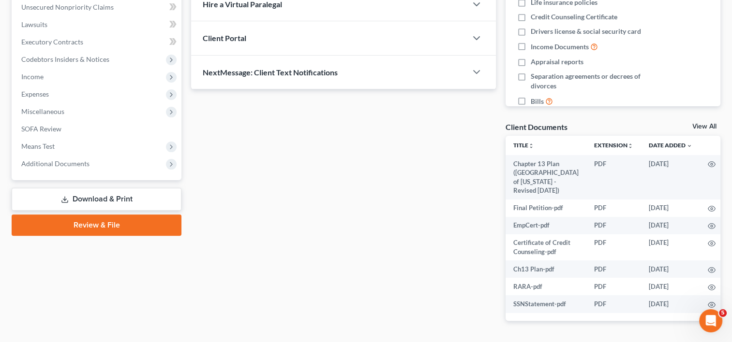
scroll to position [273, 0]
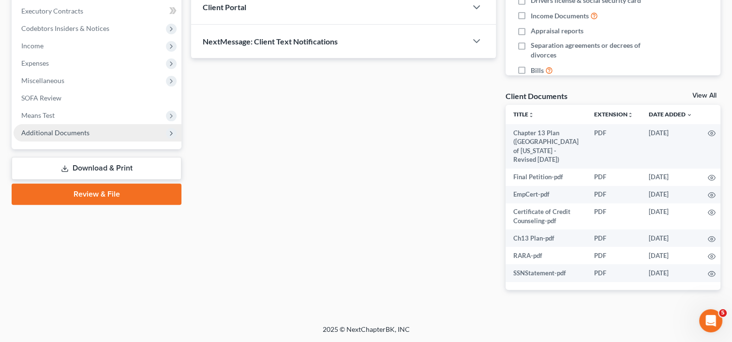
click at [56, 129] on span "Additional Documents" at bounding box center [55, 133] width 68 height 8
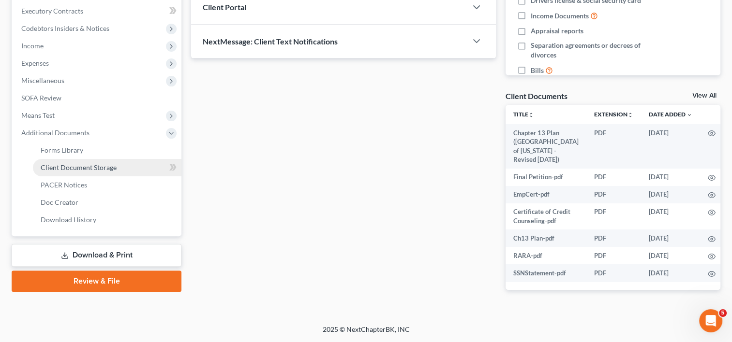
click at [89, 164] on span "Client Document Storage" at bounding box center [79, 167] width 76 height 8
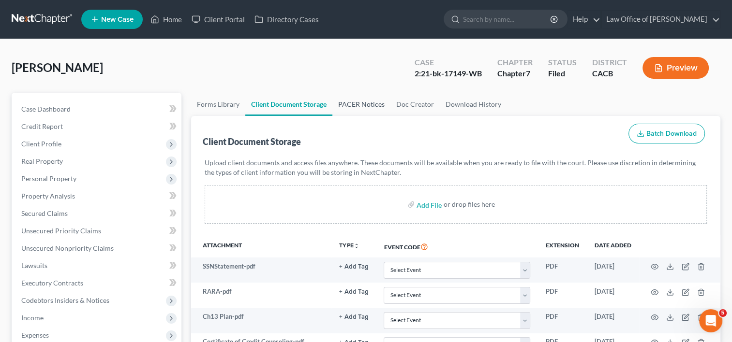
click at [360, 101] on link "PACER Notices" at bounding box center [361, 104] width 58 height 23
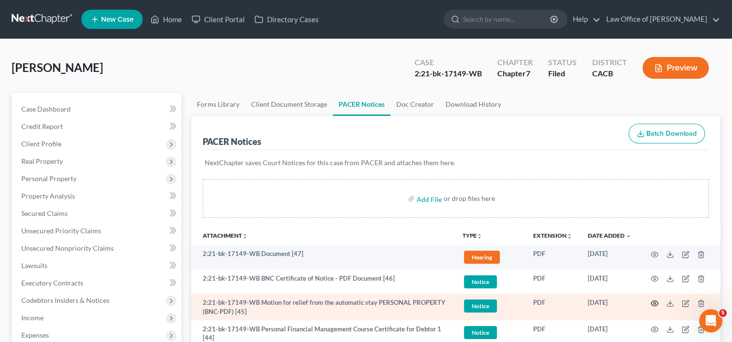
click at [657, 304] on icon "button" at bounding box center [655, 304] width 8 height 8
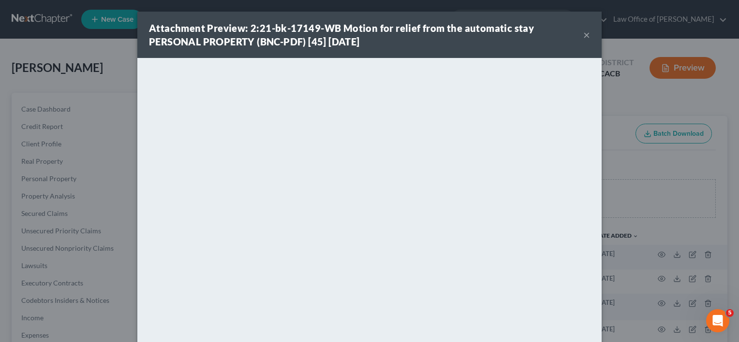
click at [584, 36] on button "×" at bounding box center [586, 35] width 7 height 12
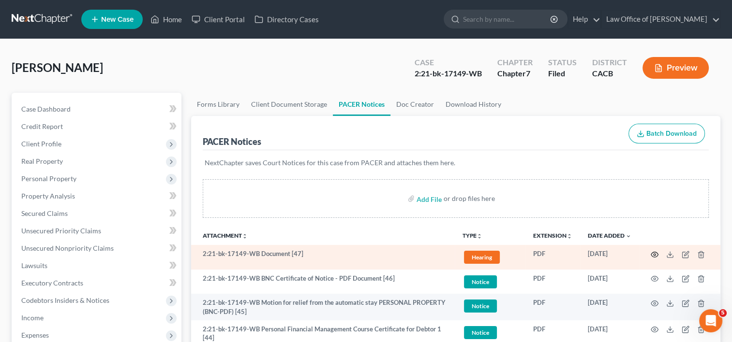
click at [656, 252] on icon "button" at bounding box center [654, 254] width 7 height 5
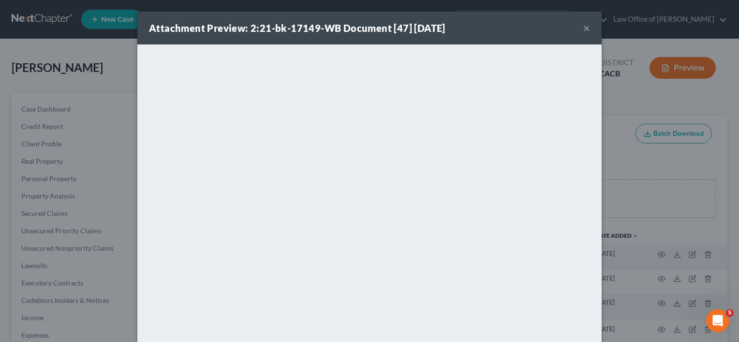
click at [583, 31] on button "×" at bounding box center [586, 28] width 7 height 12
